Goal: Task Accomplishment & Management: Complete application form

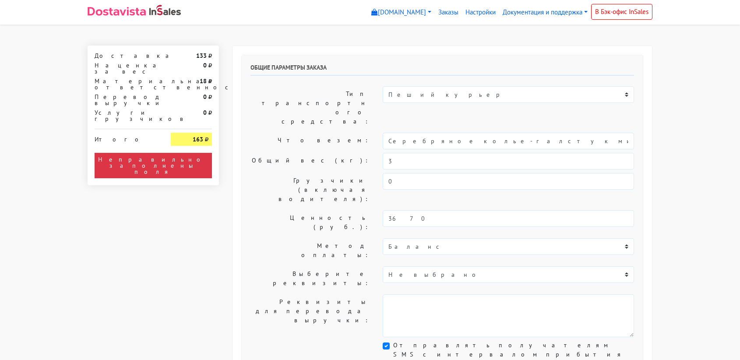
select select "11:00"
select select "21:00"
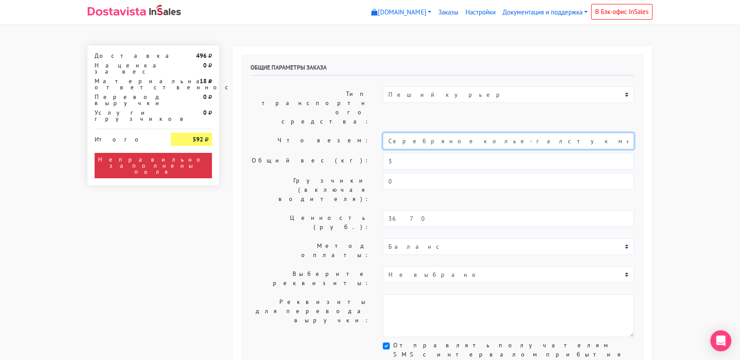
drag, startPoint x: 501, startPoint y: 117, endPoint x: 286, endPoint y: 135, distance: 215.7
click at [286, 135] on div "Общие параметры заказа Тип транспортного средства: Пеший курьер Легковой автомо…" at bounding box center [442, 217] width 401 height 325
type input "украшения"
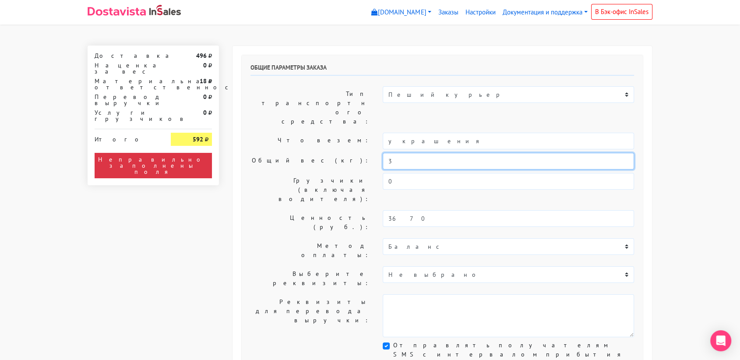
click at [417, 153] on input "3" at bounding box center [508, 161] width 251 height 17
type input "0,2"
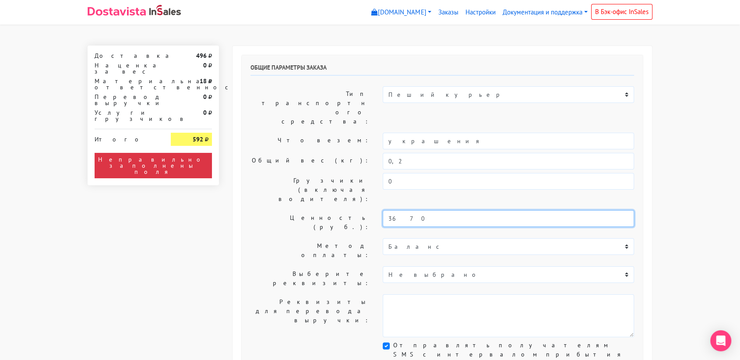
click at [416, 210] on input "3670" at bounding box center [508, 218] width 251 height 17
drag, startPoint x: 416, startPoint y: 175, endPoint x: 329, endPoint y: 178, distance: 87.1
click at [329, 210] on div "Ценность (руб.): 3670" at bounding box center [442, 222] width 397 height 25
type input "15000"
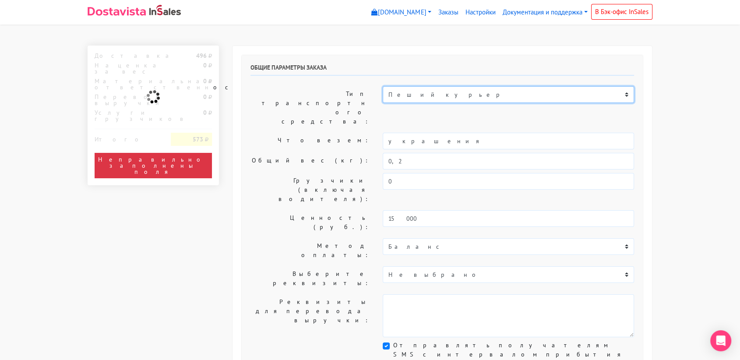
click at [433, 86] on select "Пеший курьер Легковой автомобиль Каблук (до 700 кг) Микроавтобус / портер (до 1…" at bounding box center [508, 94] width 251 height 17
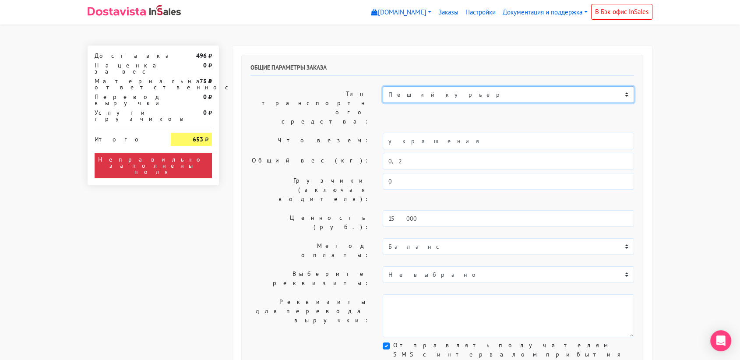
click at [383, 86] on select "Пеший курьер Легковой автомобиль Каблук (до 700 кг) Микроавтобус / портер (до 1…" at bounding box center [508, 94] width 251 height 17
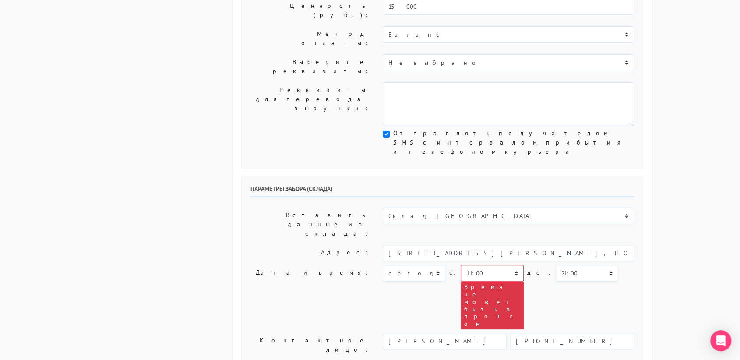
scroll to position [221, 0]
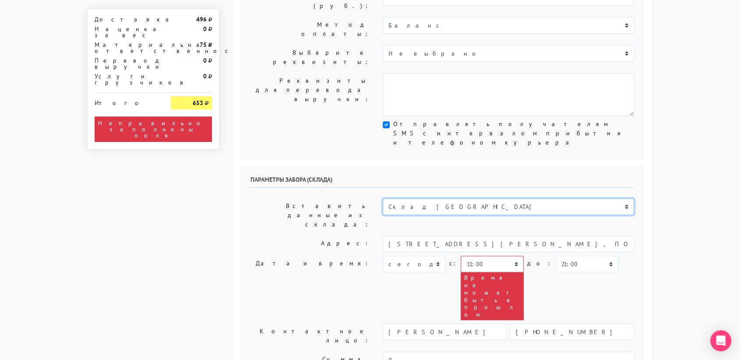
click at [597, 198] on select "Склад Москва Склад Санкт-Петербург Москва.Никольская Склад Екатеринбург" at bounding box center [508, 206] width 251 height 17
select select "1019"
click at [383, 198] on select "Склад Москва Склад Санкт-Петербург Москва.Никольская Склад Екатеринбург" at bounding box center [508, 206] width 251 height 17
type input "[STREET_ADDRESS][PERSON_NAME]"
type input "89251806702"
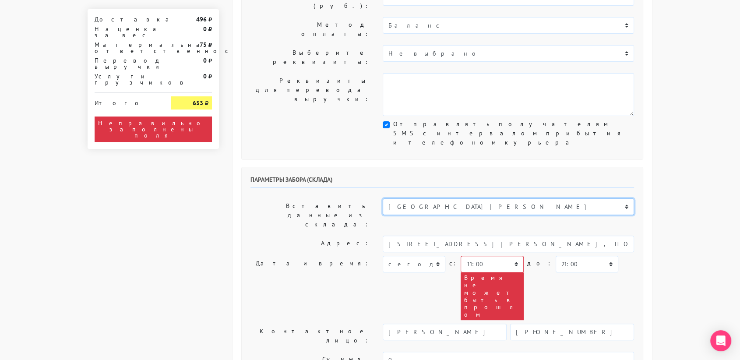
type textarea "Магазин серебряных украшений SBLESKOM (вход со стороны [GEOGRAPHIC_DATA])"
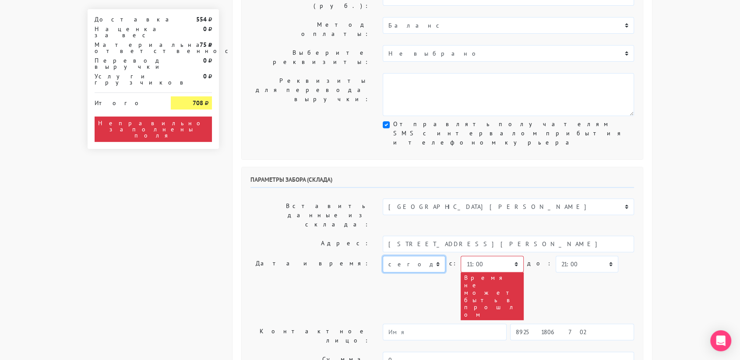
click at [437, 256] on select "[DATE] [DATE] [DATE] [DATE] [DATE] [DATE] [DATE] [DATE] [DATE]" at bounding box center [414, 264] width 63 height 17
select select "[DATE]"
click at [383, 256] on select "[DATE] [DATE] [DATE] [DATE] [DATE] [DATE] [DATE] [DATE] [DATE]" at bounding box center [414, 264] width 63 height 17
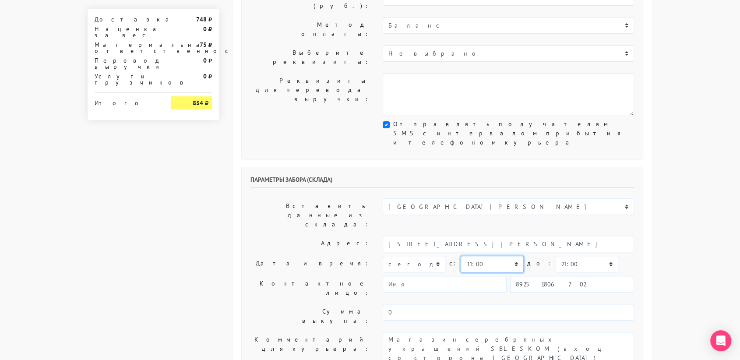
click at [488, 256] on select "00:00 00:30 01:00 01:30 02:00 02:30 03:00 03:30 04:00 04:30 05:00 05:30 06:00 0…" at bounding box center [491, 264] width 63 height 17
click at [460, 256] on select "00:00 00:30 01:00 01:30 02:00 02:30 03:00 03:30 04:00 04:30 05:00 05:30 06:00 0…" at bounding box center [491, 264] width 63 height 17
click at [567, 256] on select "00:00 00:30 01:00 01:30 02:00 02:30 03:00 03:30 04:00 04:30 05:00 05:30 06:00 0…" at bounding box center [586, 264] width 63 height 17
select select "12:00"
click at [555, 256] on select "00:00 00:30 01:00 01:30 02:00 02:30 03:00 03:30 04:00 04:30 05:00 05:30 06:00 0…" at bounding box center [586, 264] width 63 height 17
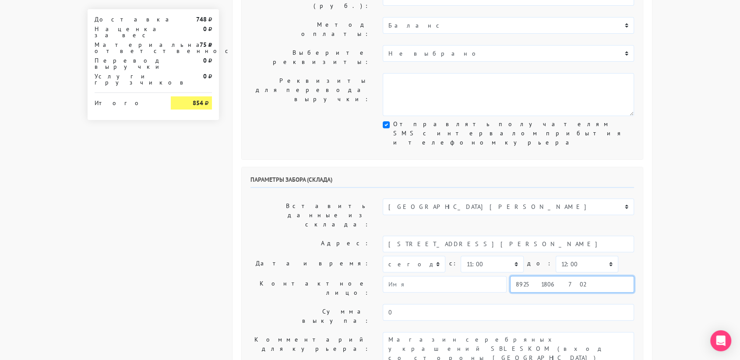
drag, startPoint x: 560, startPoint y: 185, endPoint x: 496, endPoint y: 190, distance: 64.1
click at [496, 276] on div "89251806702" at bounding box center [508, 284] width 251 height 17
type input "79234448187"
click at [663, 164] on body "sbleskomru.myinsales.ru sbleskomru.myinsales.ru Выйти Заказы Настройки 0" at bounding box center [370, 269] width 740 height 980
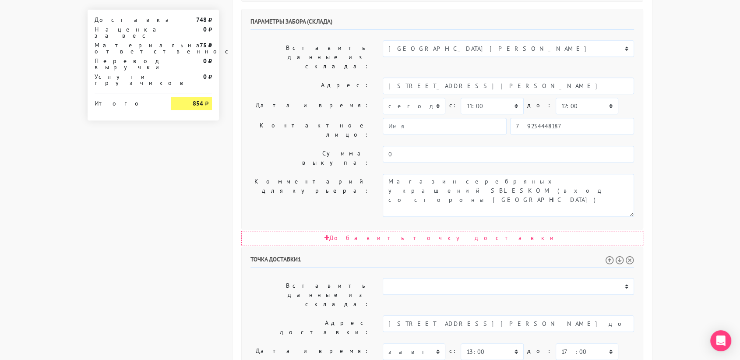
scroll to position [388, 0]
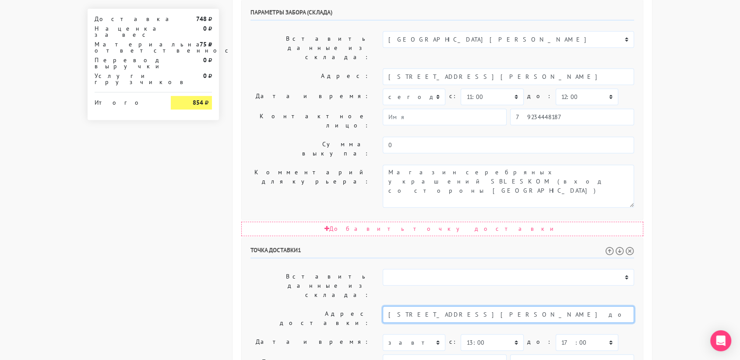
click at [434, 306] on input "Москва, г. москва, ул. лескова, д. 5, под 6, этаж 2, кв 243 домофон 287к4444" at bounding box center [508, 314] width 251 height 17
drag, startPoint x: 436, startPoint y: 180, endPoint x: 354, endPoint y: 179, distance: 81.9
click at [354, 306] on div "Адрес доставки: Москва, г. москва, ул. лескова, д. 5, под 6, этаж 2, кв 243 дом…" at bounding box center [442, 318] width 397 height 25
click at [420, 306] on input "ул. лескова, д. 5, под 6, этаж 2, кв 243 домофон 287к4444" at bounding box center [508, 314] width 251 height 17
drag, startPoint x: 544, startPoint y: 178, endPoint x: 431, endPoint y: 184, distance: 112.7
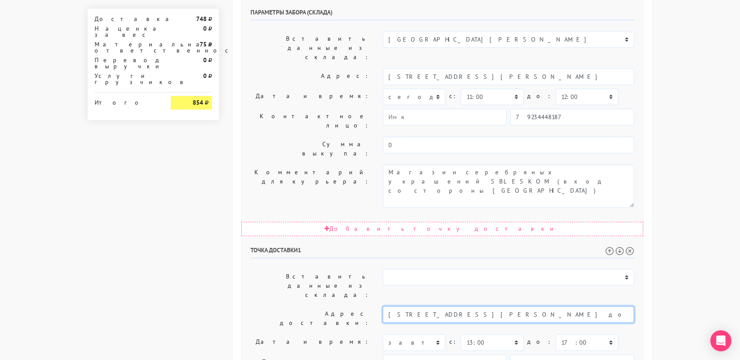
click at [431, 306] on input "ул. лескова, д. 5, под 6, этаж 2, кв 243 домофон 287к4444" at bounding box center [508, 314] width 251 height 17
click at [413, 306] on input "ул. лескова, д. 5" at bounding box center [508, 314] width 251 height 17
click at [399, 306] on input "ул. лескова, д. 5" at bounding box center [508, 314] width 251 height 17
drag, startPoint x: 454, startPoint y: 179, endPoint x: 418, endPoint y: 181, distance: 35.9
click at [418, 306] on input "ул. Лескова, д. 5" at bounding box center [508, 314] width 251 height 17
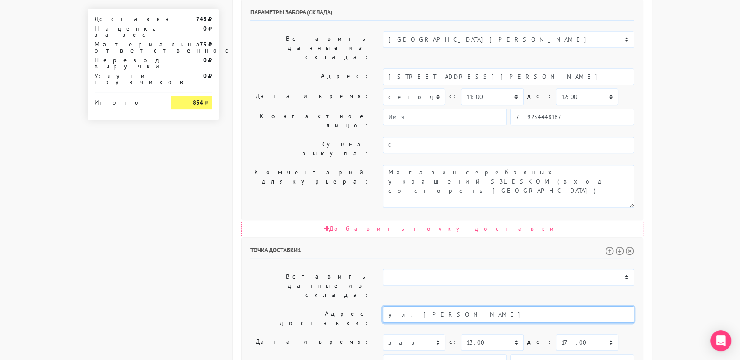
click at [418, 306] on input "ул. Лескова" at bounding box center [508, 314] width 251 height 17
click at [443, 306] on input "ул. Лескова" at bounding box center [508, 314] width 251 height 17
click at [391, 306] on input "ул. Лескова д. 5" at bounding box center [508, 314] width 251 height 17
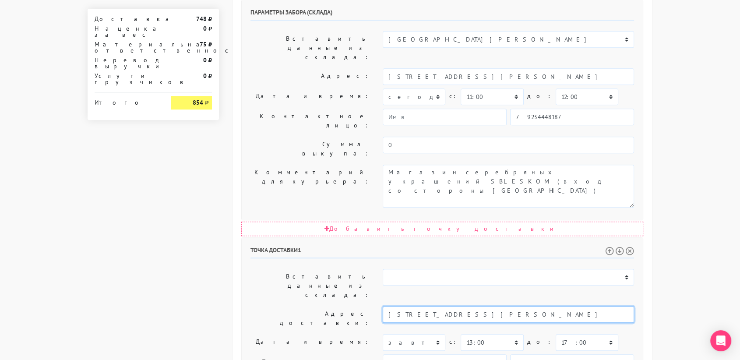
click at [443, 306] on input "ул. Лескова д. 5" at bounding box center [508, 314] width 251 height 17
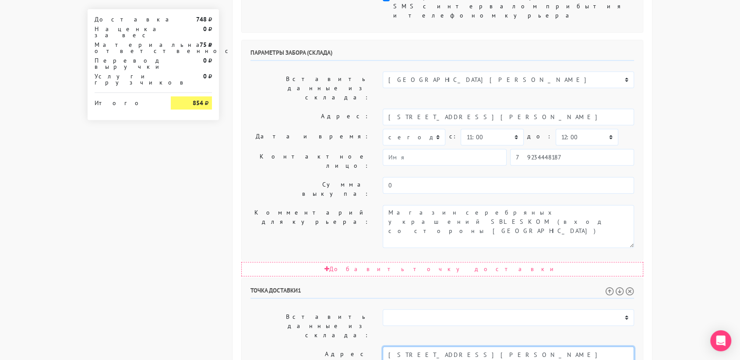
scroll to position [446, 0]
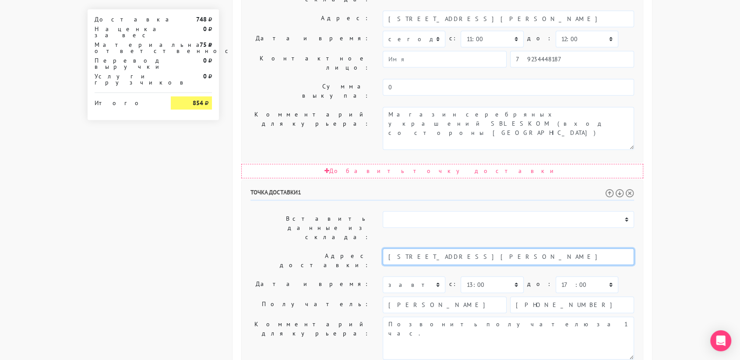
type input "ул. Лескова д. 5"
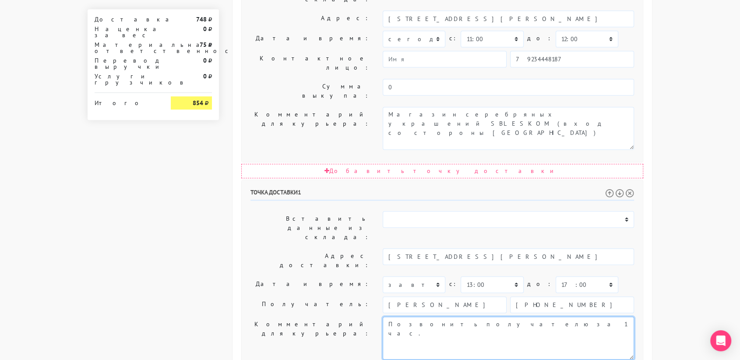
click at [502, 316] on textarea "Позвонить получателю за 1 час." at bounding box center [508, 337] width 251 height 43
paste textarea "под 6, этаж 2, кв 243 домофон 287к4444"
click at [397, 316] on textarea "Позвонить получателю за 1 час." at bounding box center [508, 337] width 251 height 43
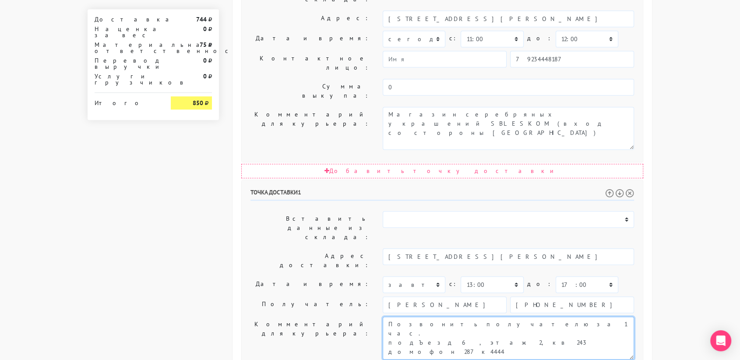
click at [401, 316] on textarea "Позвонить получателю за 1 час." at bounding box center [508, 337] width 251 height 43
type textarea "Позвонить получателю за 1 час. подъезд 6, этаж 2, кв 243 домофон 287к4444"
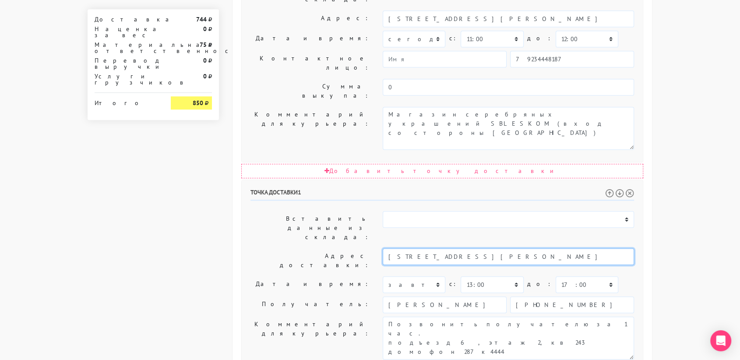
click at [439, 248] on input "ул. Лескова д. 5" at bounding box center [508, 256] width 251 height 17
drag, startPoint x: 439, startPoint y: 122, endPoint x: 363, endPoint y: 121, distance: 76.2
click at [363, 248] on div "Адрес доставки: ул. Лескова д. 5" at bounding box center [442, 260] width 397 height 25
click at [422, 248] on input "Лескова 5" at bounding box center [508, 256] width 251 height 17
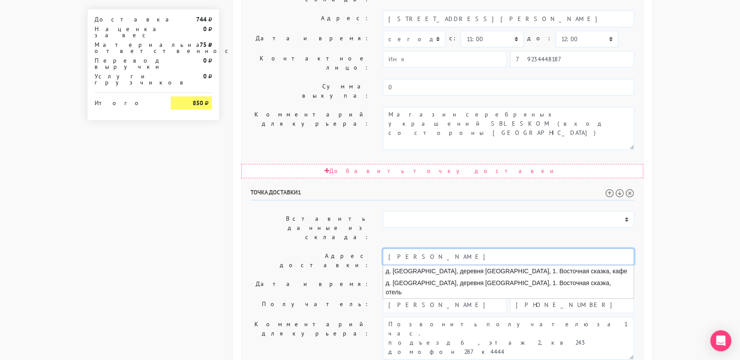
drag, startPoint x: 422, startPoint y: 120, endPoint x: 334, endPoint y: 132, distance: 88.8
click at [334, 180] on div "Точка доставки 1 Вставить данные из склада: Склад Москва Склад Санкт-Петербург …" at bounding box center [442, 331] width 401 height 303
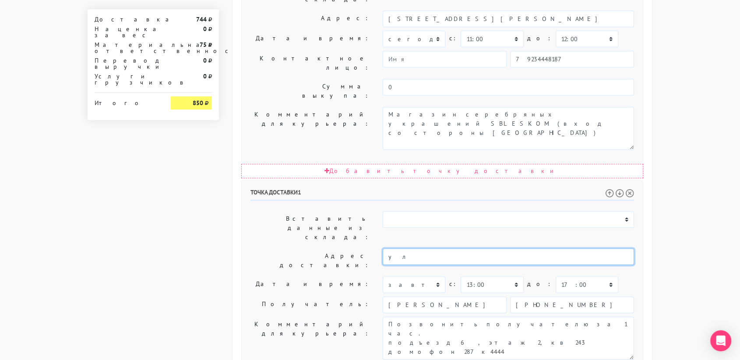
type input "у"
type input "Л"
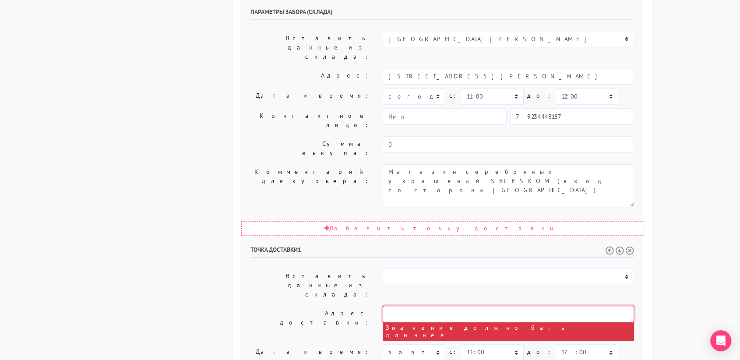
scroll to position [389, 0]
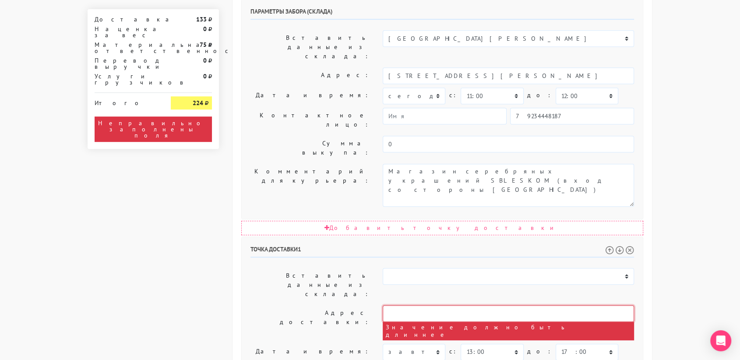
click at [435, 305] on input "text" at bounding box center [508, 313] width 251 height 17
type input "Бибирево ул Лескова 5"
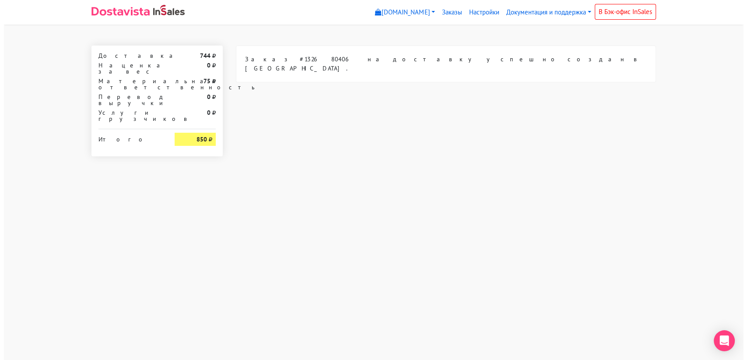
scroll to position [0, 0]
click at [445, 10] on link "Заказы" at bounding box center [452, 12] width 27 height 17
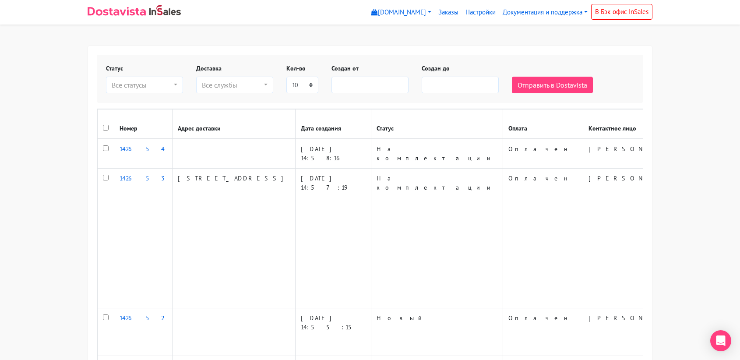
select select
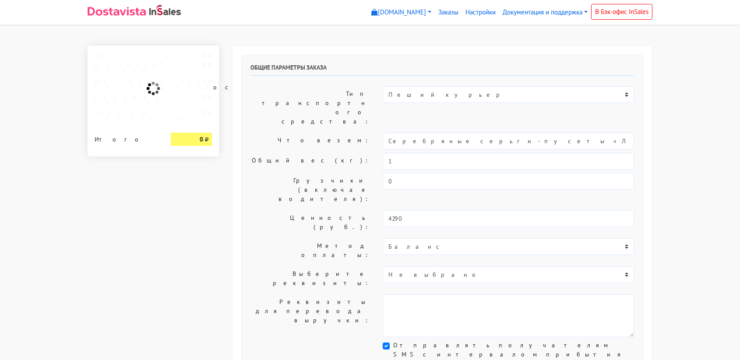
select select "11:00"
select select "21:00"
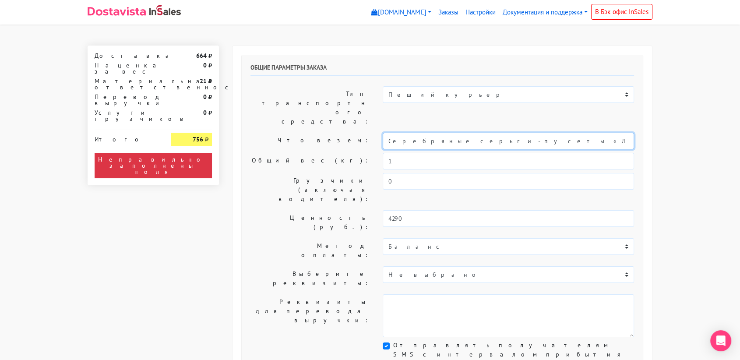
click at [469, 133] on input "Серебряные серьги-пусеты «Лед» black с черным агатом" at bounding box center [508, 141] width 251 height 17
type input "украшения"
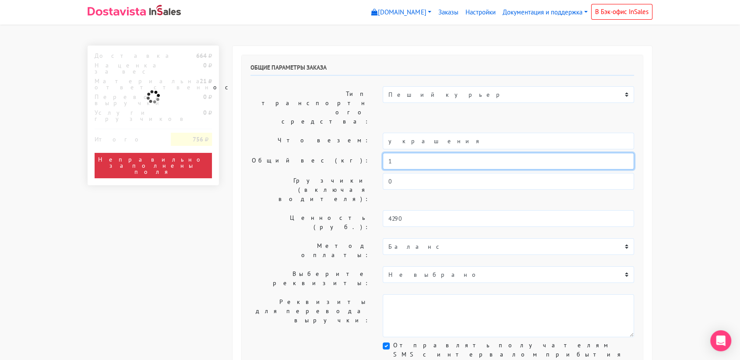
click at [405, 153] on input "1" at bounding box center [508, 161] width 251 height 17
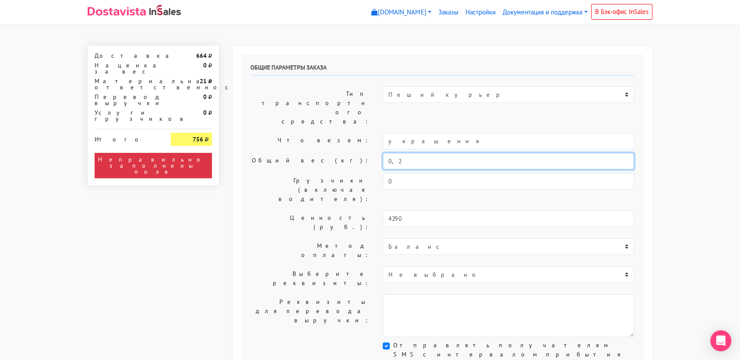
type input "0,2"
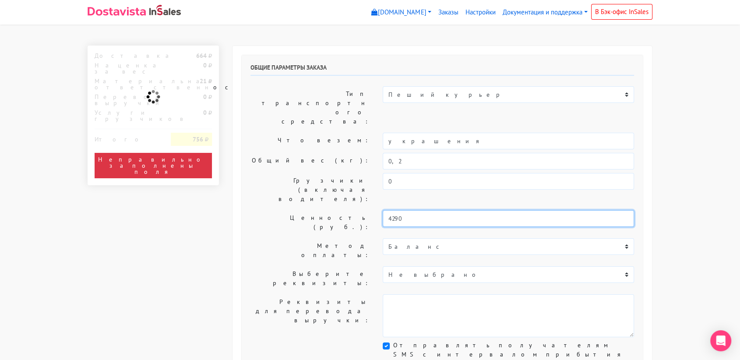
click at [410, 210] on input "4290" at bounding box center [508, 218] width 251 height 17
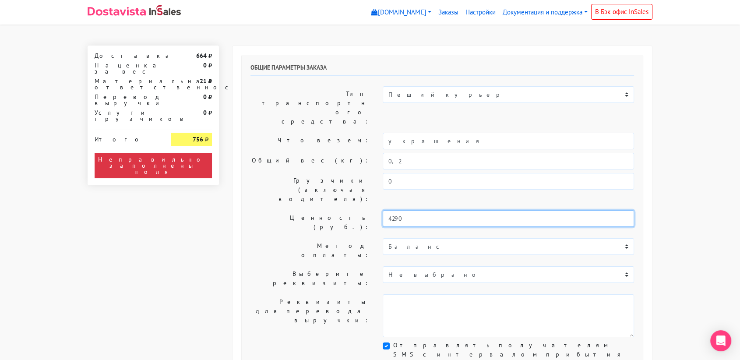
click at [408, 210] on input "4290" at bounding box center [508, 218] width 251 height 17
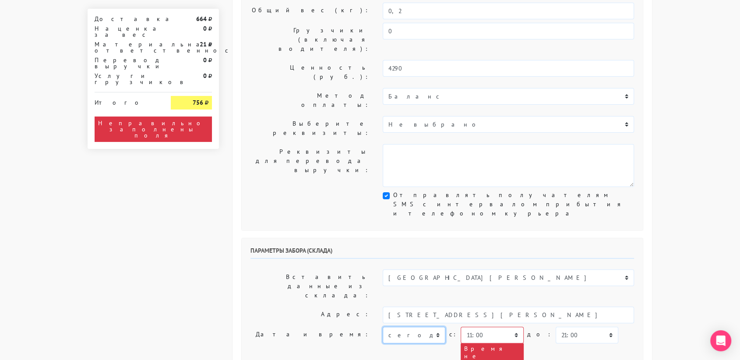
click at [431, 327] on select "[DATE] [DATE] [DATE] [DATE] [DATE] [DATE] [DATE] [DATE] [DATE]" at bounding box center [414, 335] width 63 height 17
select select "[DATE]"
click at [383, 327] on select "[DATE] [DATE] [DATE] [DATE] [DATE] [DATE] [DATE] [DATE] [DATE]" at bounding box center [414, 335] width 63 height 17
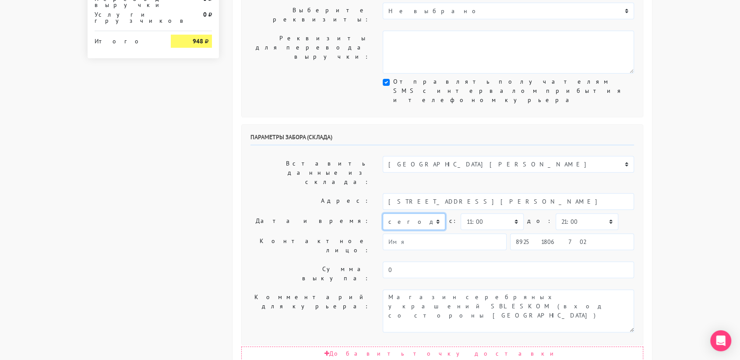
scroll to position [264, 0]
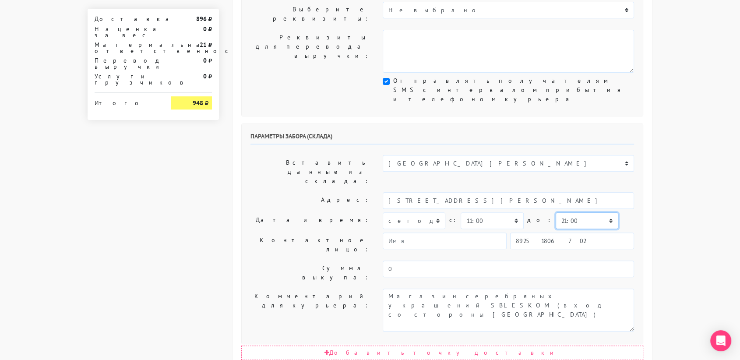
click at [578, 212] on select "00:00 00:30 01:00 01:30 02:00 02:30 03:00 03:30 04:00 04:30 05:00 05:30 06:00 0…" at bounding box center [586, 220] width 63 height 17
select select "11:30"
click at [555, 212] on select "00:00 00:30 01:00 01:30 02:00 02:30 03:00 03:30 04:00 04:30 05:00 05:30 06:00 0…" at bounding box center [586, 220] width 63 height 17
click at [570, 127] on div "Параметры забора (склада) Вставить данные из склада: Склад Москва Склад [GEOGRA…" at bounding box center [442, 234] width 401 height 220
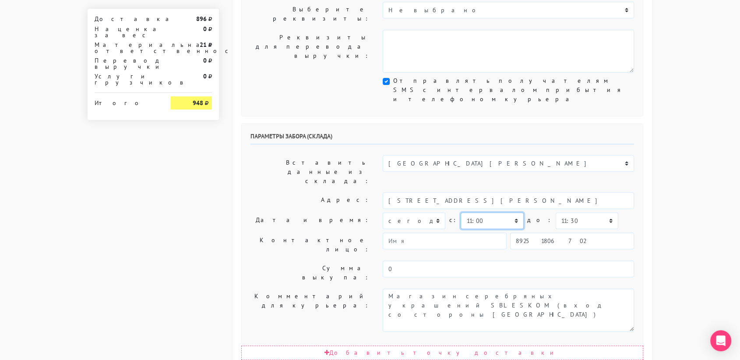
click at [501, 212] on select "00:00 00:30 01:00 01:30 02:00 02:30 03:00 03:30 04:00 04:30 05:00 05:30 06:00 0…" at bounding box center [491, 220] width 63 height 17
click at [460, 212] on select "00:00 00:30 01:00 01:30 02:00 02:30 03:00 03:30 04:00 04:30 05:00 05:30 06:00 0…" at bounding box center [491, 220] width 63 height 17
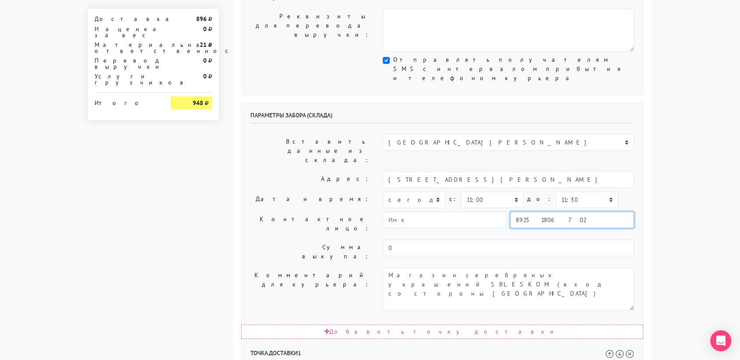
drag, startPoint x: 558, startPoint y: 118, endPoint x: 480, endPoint y: 118, distance: 78.4
click at [480, 211] on div "89251806702" at bounding box center [508, 219] width 251 height 17
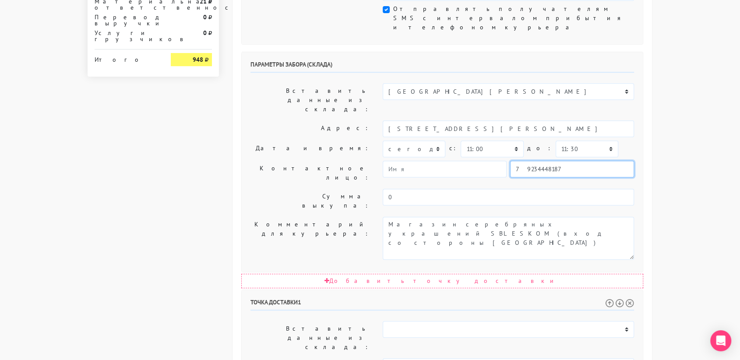
scroll to position [337, 0]
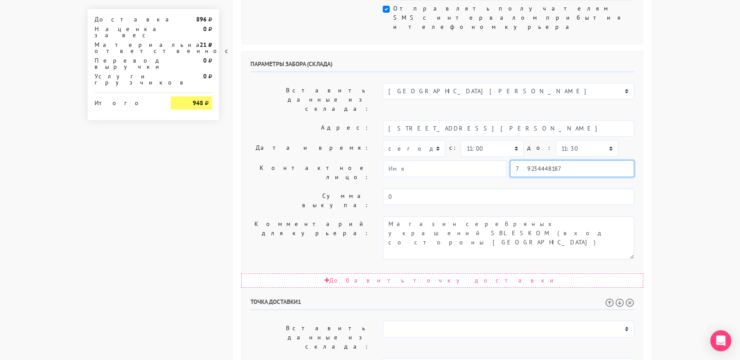
type input "79234448187"
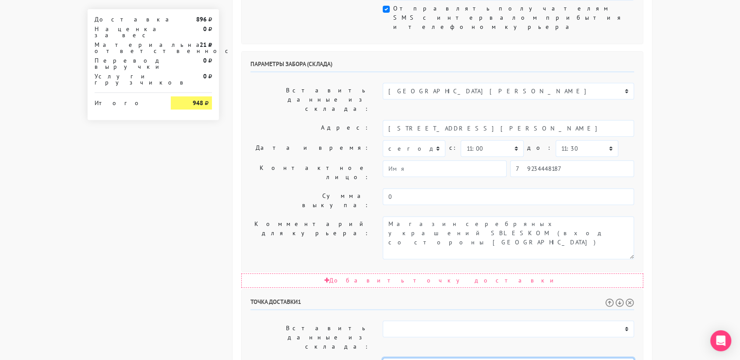
drag, startPoint x: 518, startPoint y: 234, endPoint x: 474, endPoint y: 234, distance: 43.8
click at [474, 358] on input "[STREET_ADDRESS]" at bounding box center [508, 366] width 251 height 17
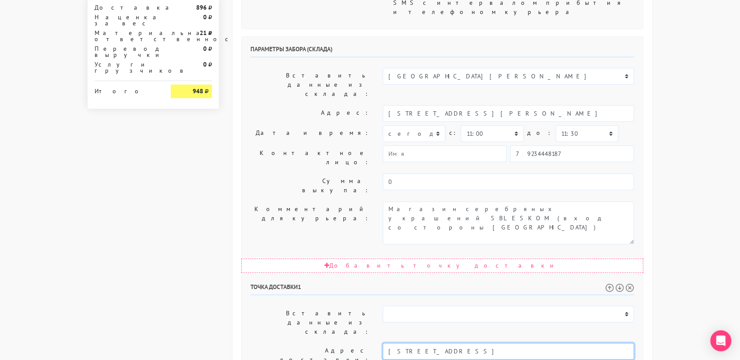
scroll to position [352, 0]
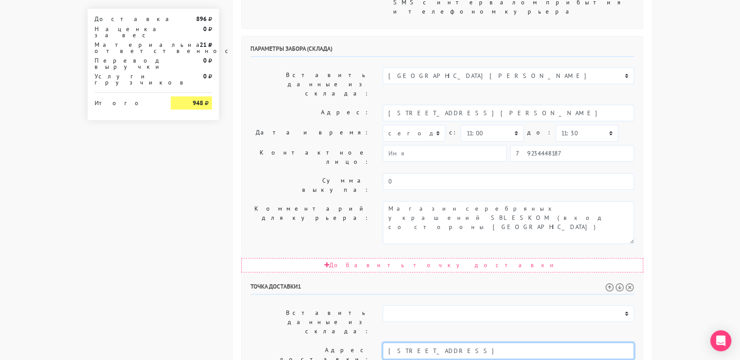
click at [521, 342] on input "[STREET_ADDRESS]" at bounding box center [508, 350] width 251 height 17
type input "[STREET_ADDRESS]"
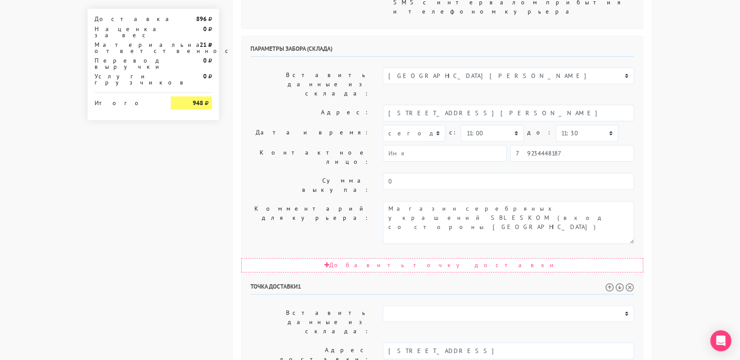
paste textarea "Корпус 3466"
drag, startPoint x: 515, startPoint y: 281, endPoint x: 473, endPoint y: 284, distance: 42.1
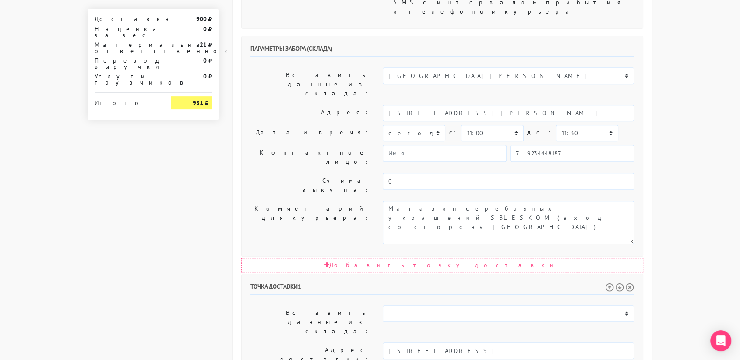
type textarea "Позвонить получателю за 1 час. Квартира 466"
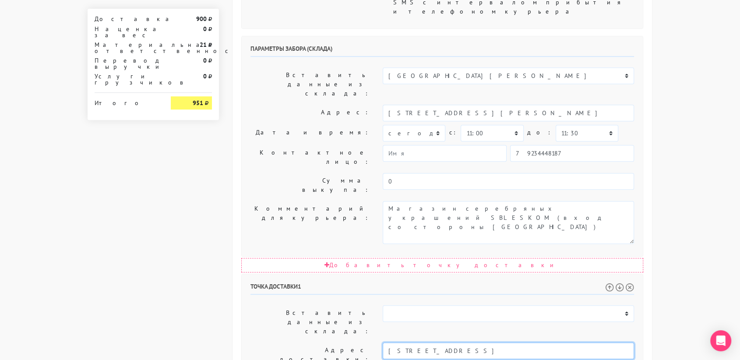
click at [490, 342] on input "[STREET_ADDRESS]" at bounding box center [508, 350] width 251 height 17
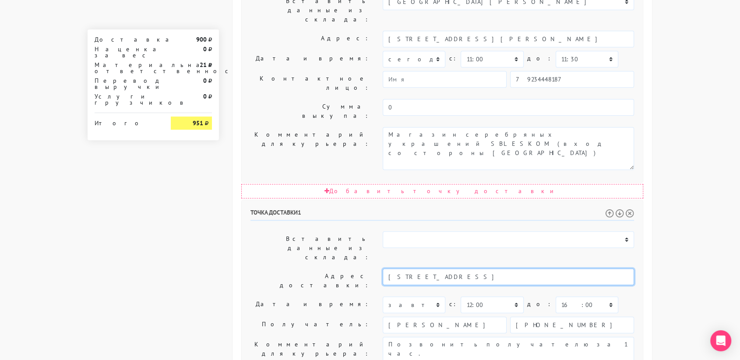
scroll to position [425, 0]
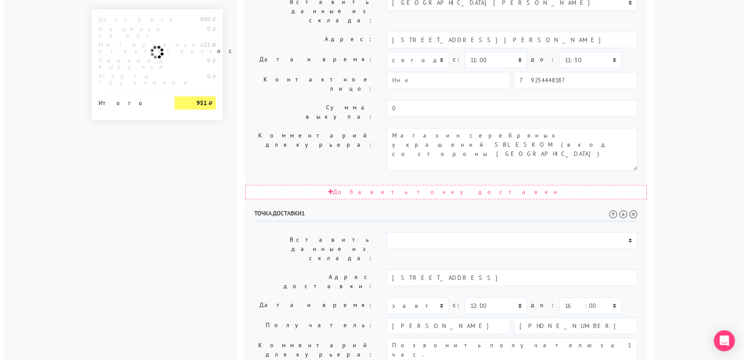
scroll to position [0, 0]
